Goal: Information Seeking & Learning: Learn about a topic

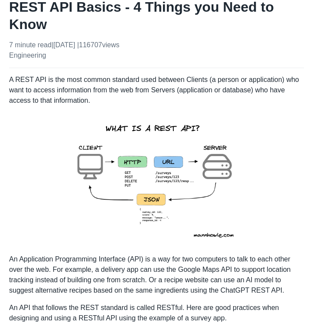
scroll to position [74, 0]
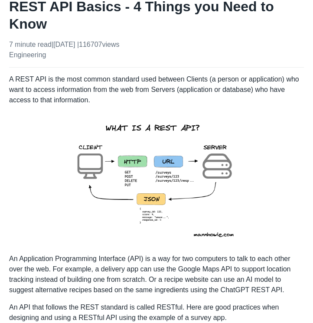
click at [147, 153] on img at bounding box center [157, 179] width 190 height 135
click at [156, 85] on p "A REST API is the most common standard used between Clients (a person or applic…" at bounding box center [156, 89] width 295 height 31
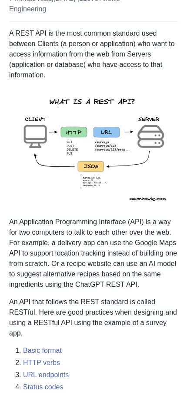
scroll to position [137, 0]
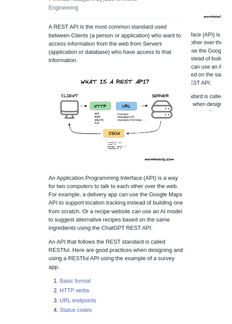
scroll to position [103, 0]
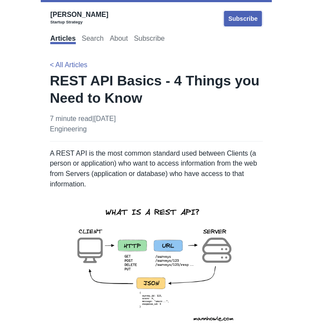
scroll to position [103, 0]
